Goal: Information Seeking & Learning: Understand process/instructions

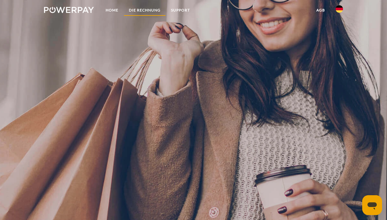
click at [155, 12] on link "DIE RECHNUNG" at bounding box center [145, 10] width 42 height 11
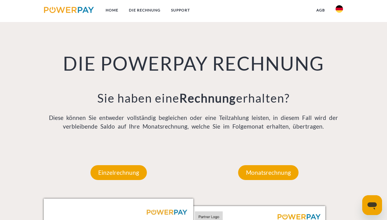
scroll to position [474, 0]
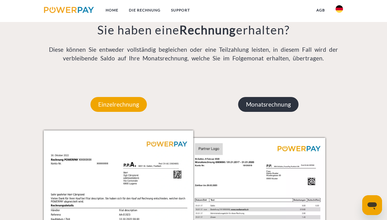
click at [270, 105] on p "Monatsrechnung" at bounding box center [268, 104] width 60 height 15
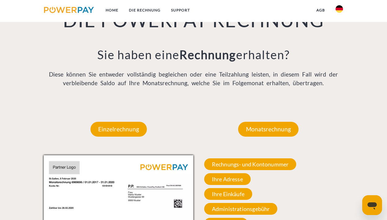
scroll to position [500, 0]
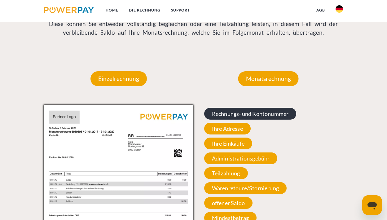
click at [237, 114] on span "Rechnungs- und Kontonummer" at bounding box center [250, 114] width 92 height 12
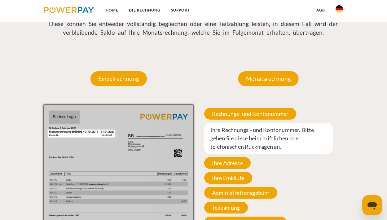
click at [242, 106] on div "Rechnungs- und Kontonummer Ihre Rechnungs –und Kontonummer. Bitte geben Sie die…" at bounding box center [268, 183] width 150 height 156
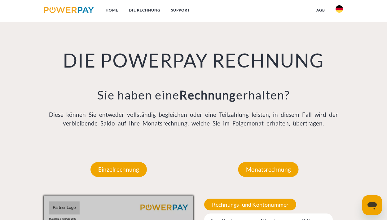
scroll to position [0, 0]
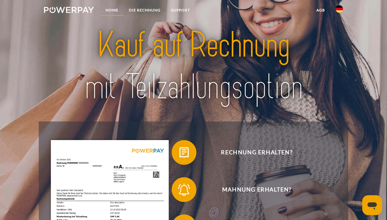
click at [107, 8] on link "Home" at bounding box center [111, 10] width 23 height 11
click at [112, 11] on link "Home" at bounding box center [111, 10] width 23 height 11
click at [79, 10] on img at bounding box center [69, 10] width 50 height 6
click at [159, 12] on link "DIE RECHNUNG" at bounding box center [145, 10] width 42 height 11
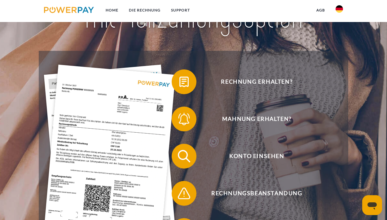
scroll to position [69, 0]
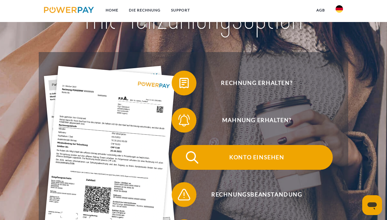
click at [243, 161] on span "Konto einsehen" at bounding box center [257, 157] width 152 height 25
